Goal: Find specific page/section: Find specific page/section

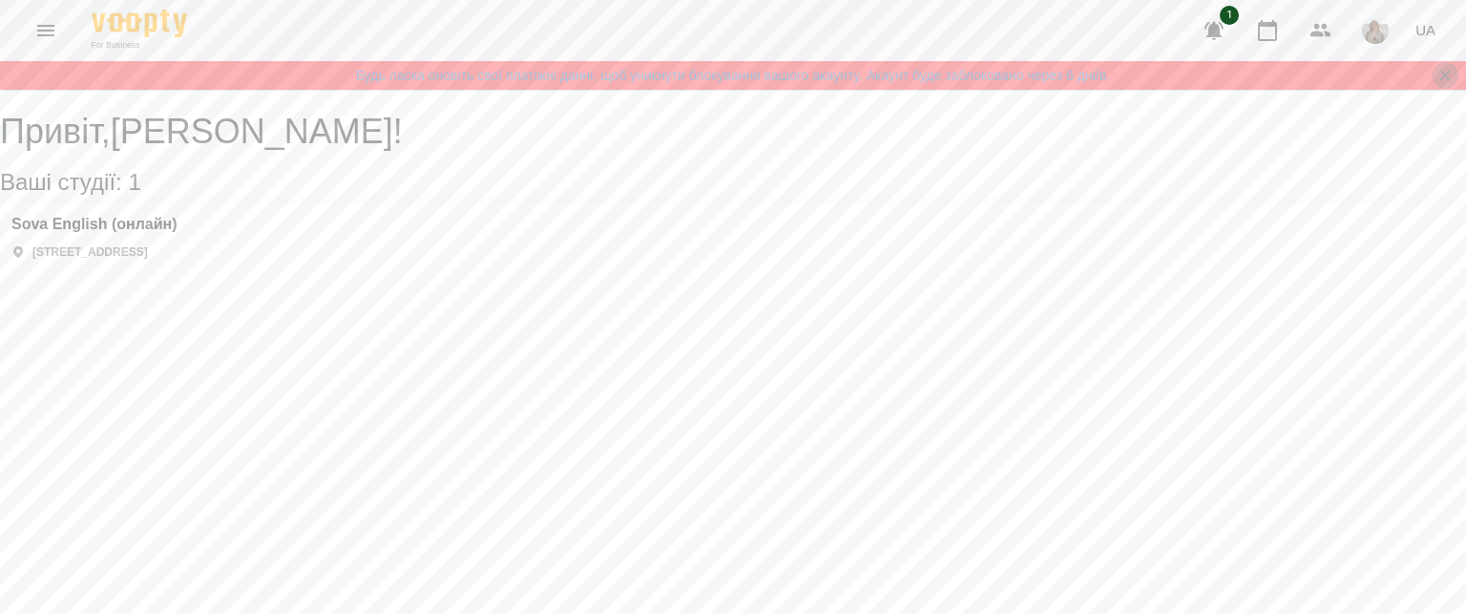
click at [1453, 70] on icon "Закрити сповіщення" at bounding box center [1444, 75] width 19 height 19
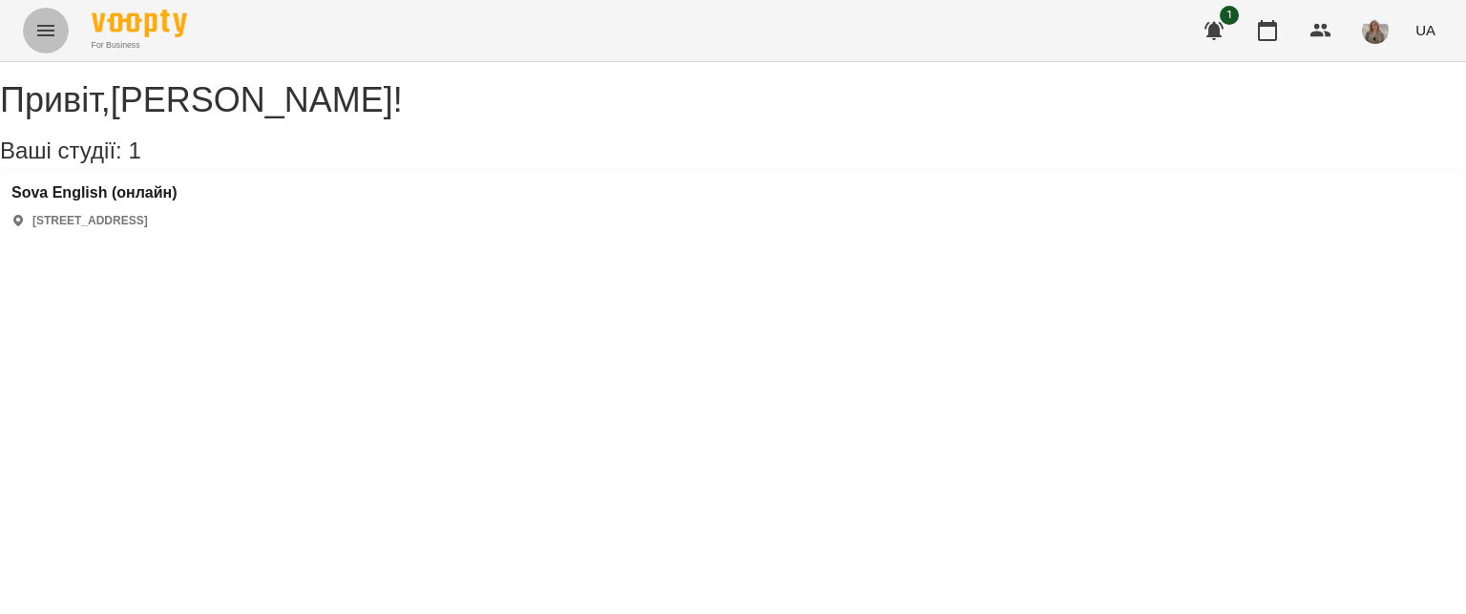
click at [41, 31] on icon "Menu" at bounding box center [45, 30] width 23 height 23
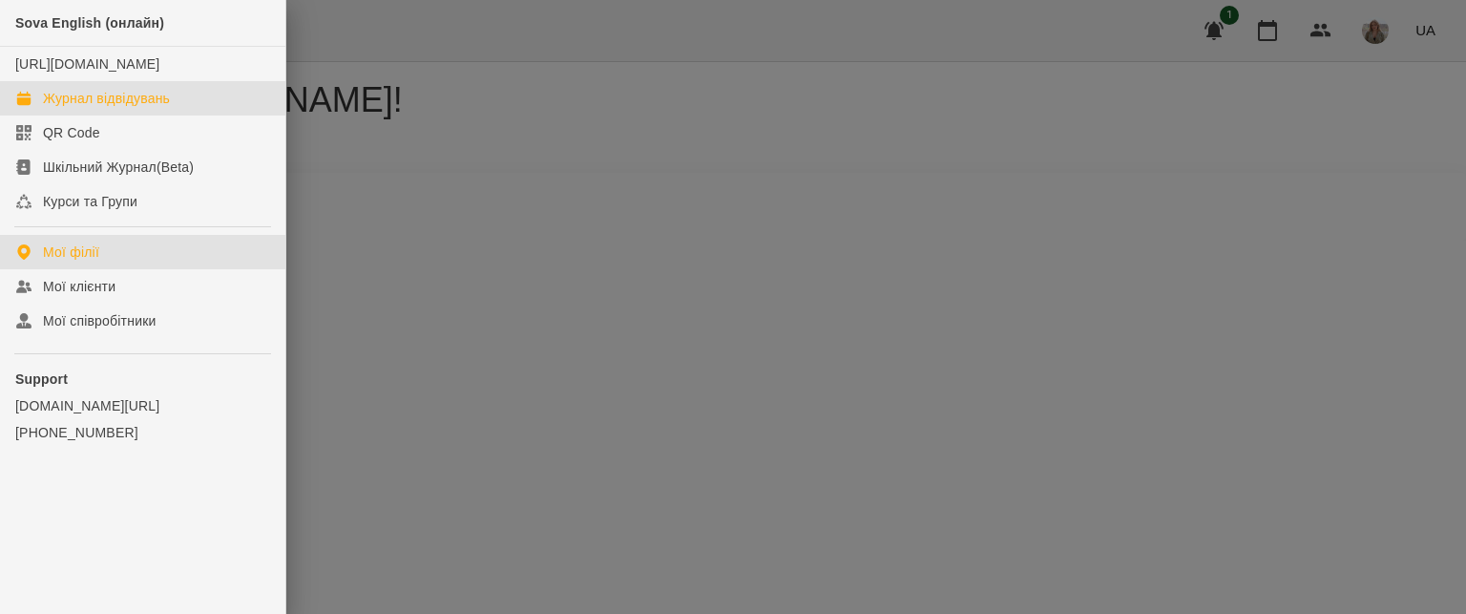
click at [112, 108] on div "Журнал відвідувань" at bounding box center [106, 98] width 127 height 19
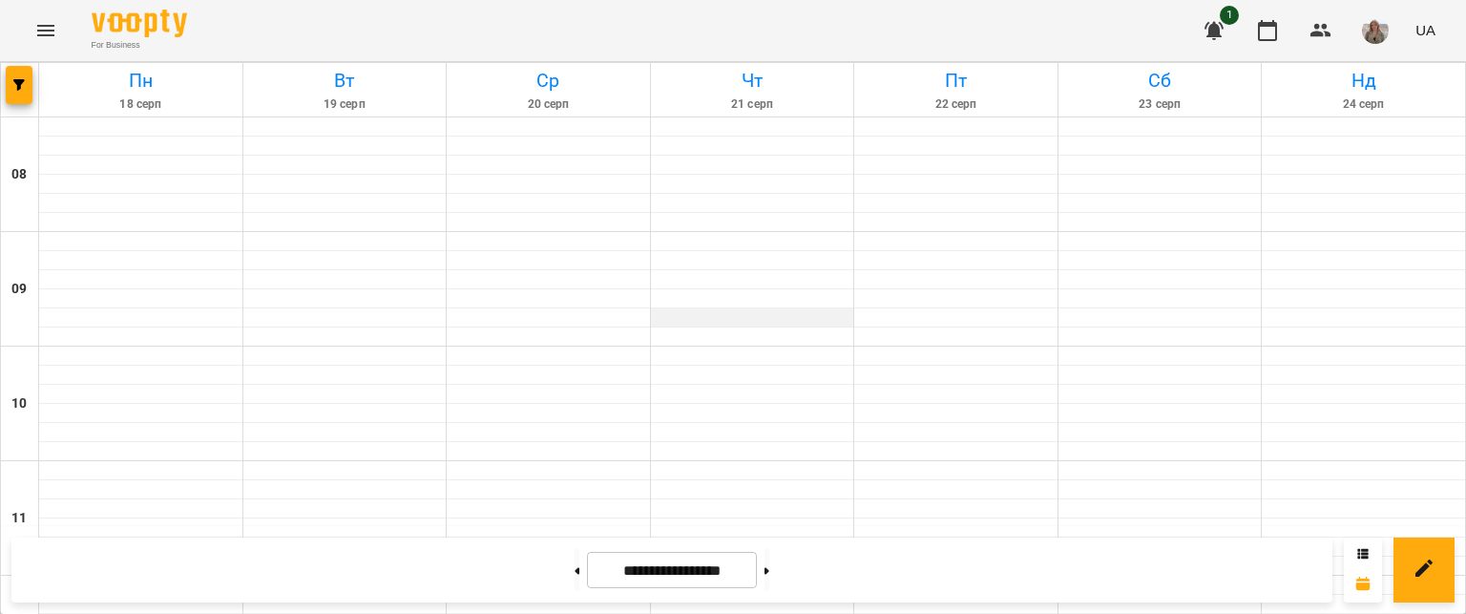
scroll to position [645, 0]
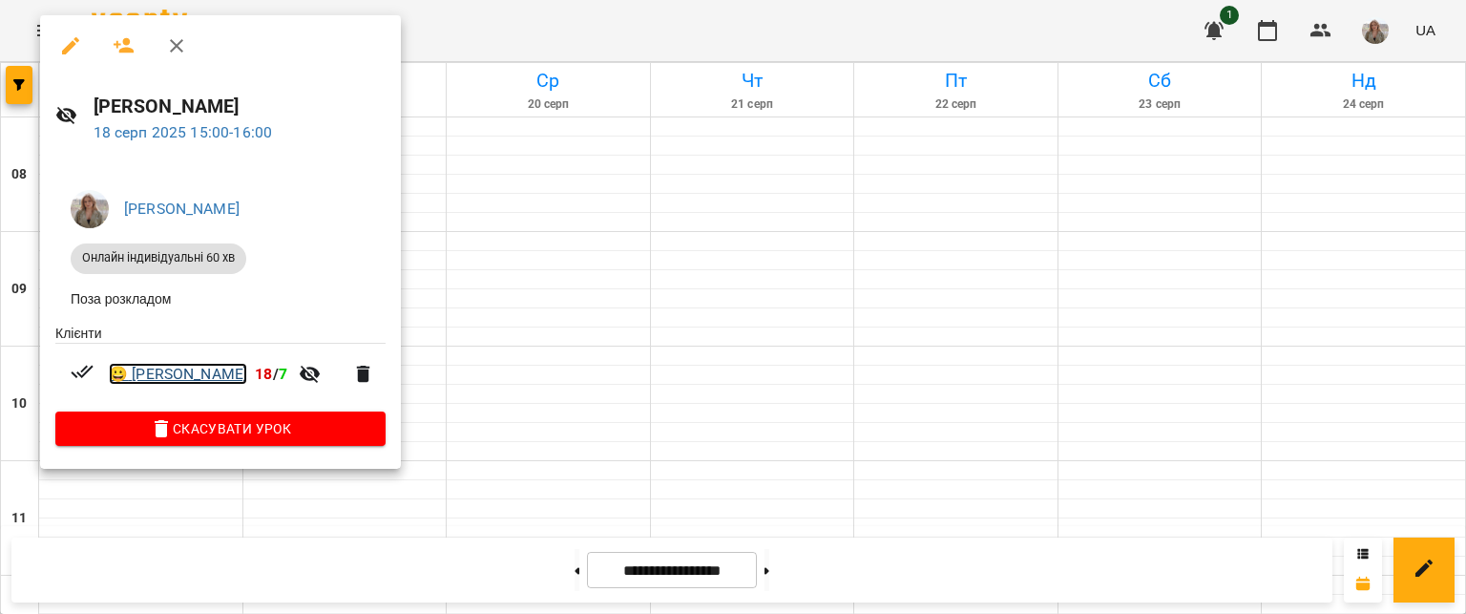
click at [192, 368] on link "😀 [PERSON_NAME]" at bounding box center [178, 374] width 138 height 23
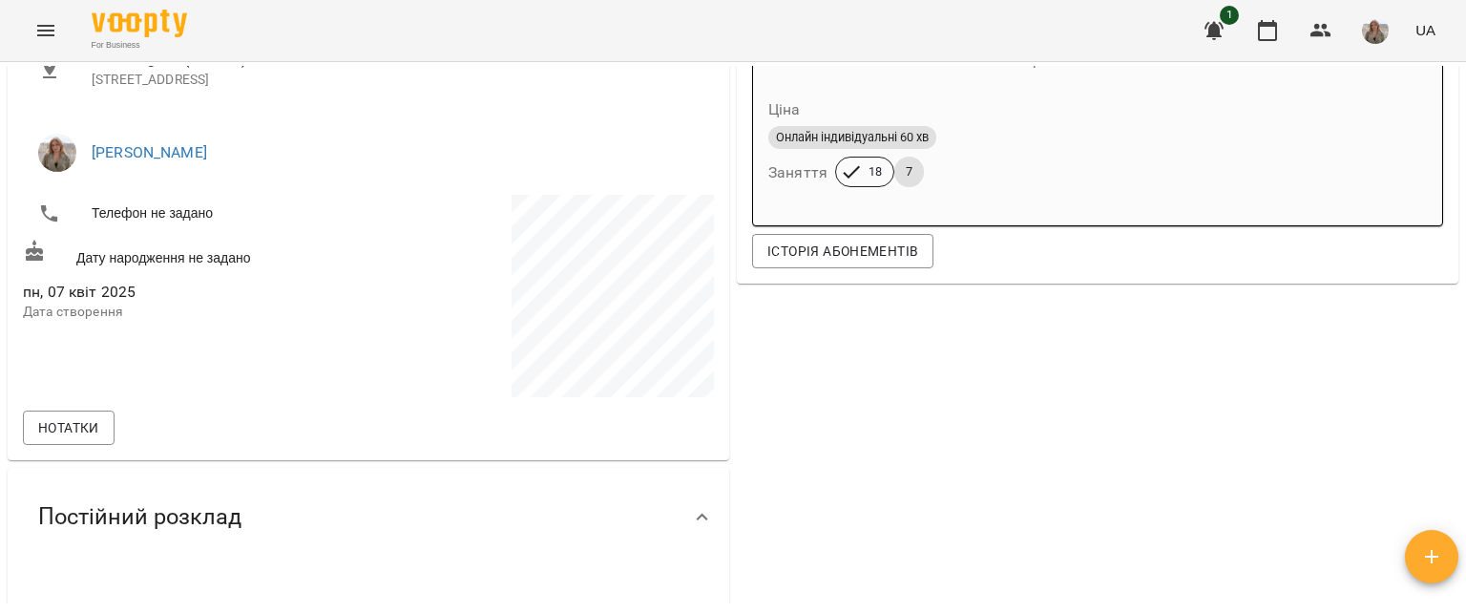
scroll to position [332, 0]
